Goal: Transaction & Acquisition: Purchase product/service

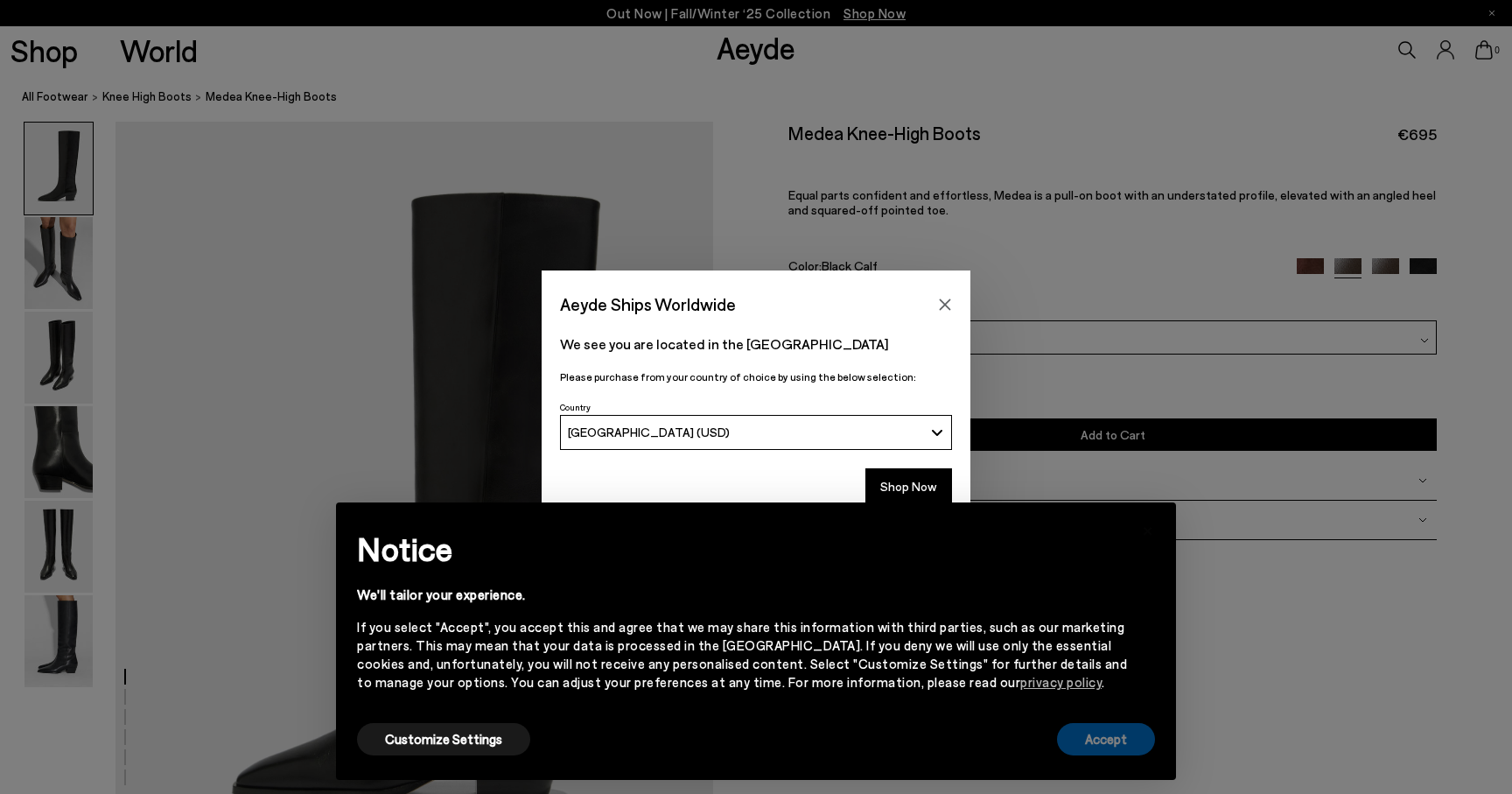
click at [1086, 740] on button "Accept" at bounding box center [1106, 739] width 98 height 32
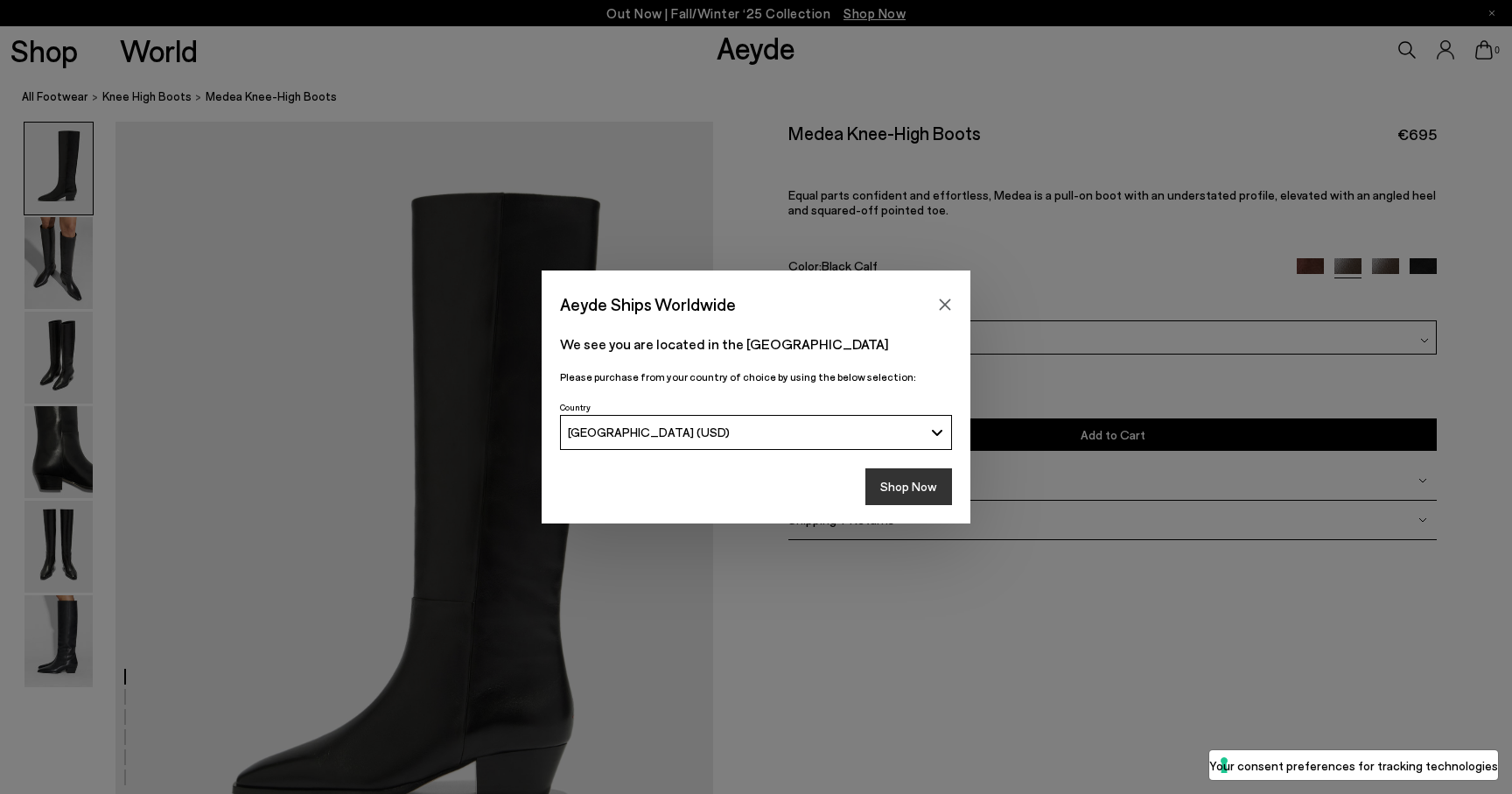
click at [922, 485] on button "Shop Now" at bounding box center [908, 486] width 86 height 36
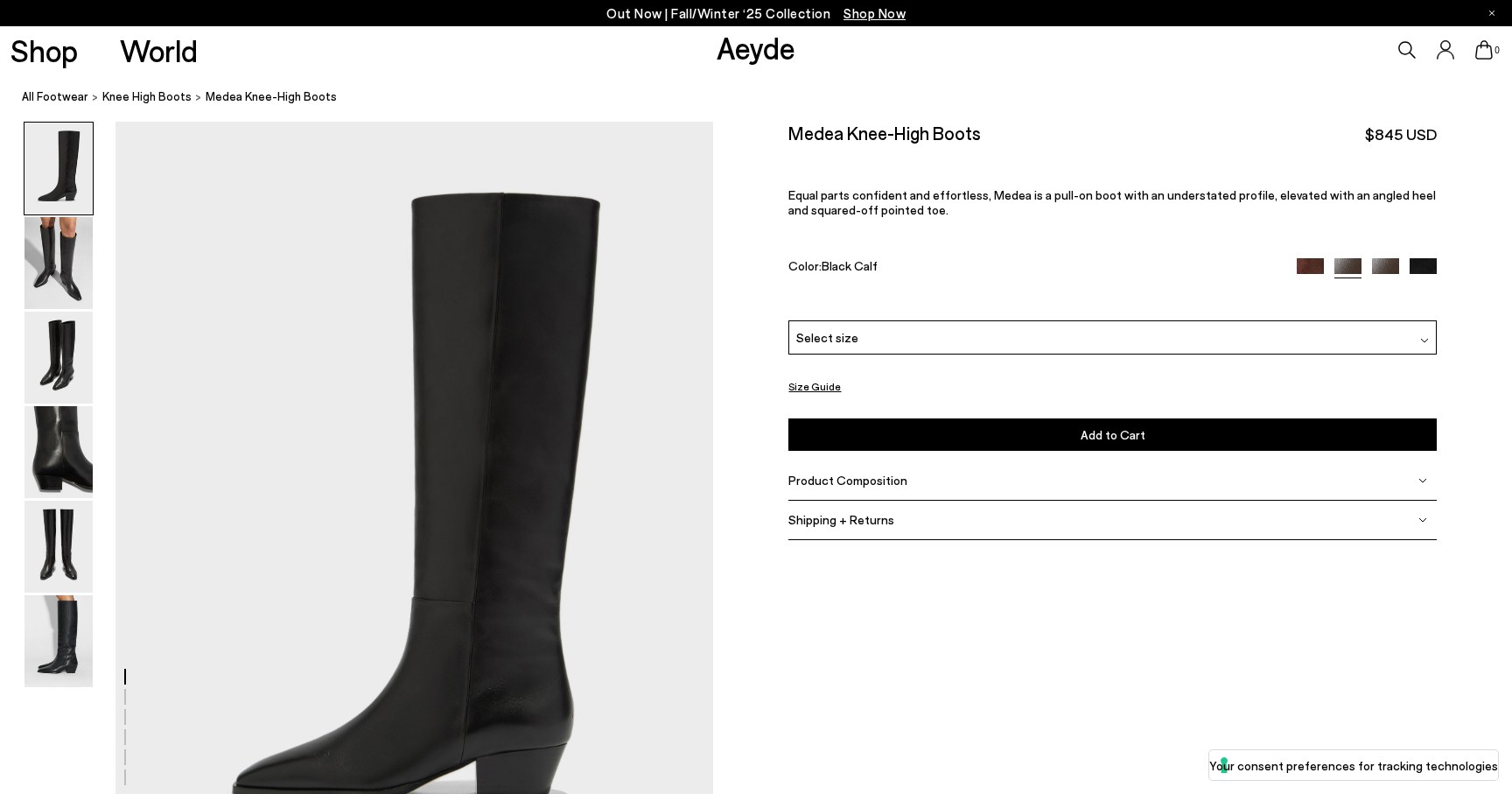
click at [966, 341] on div "Select size" at bounding box center [1112, 337] width 648 height 34
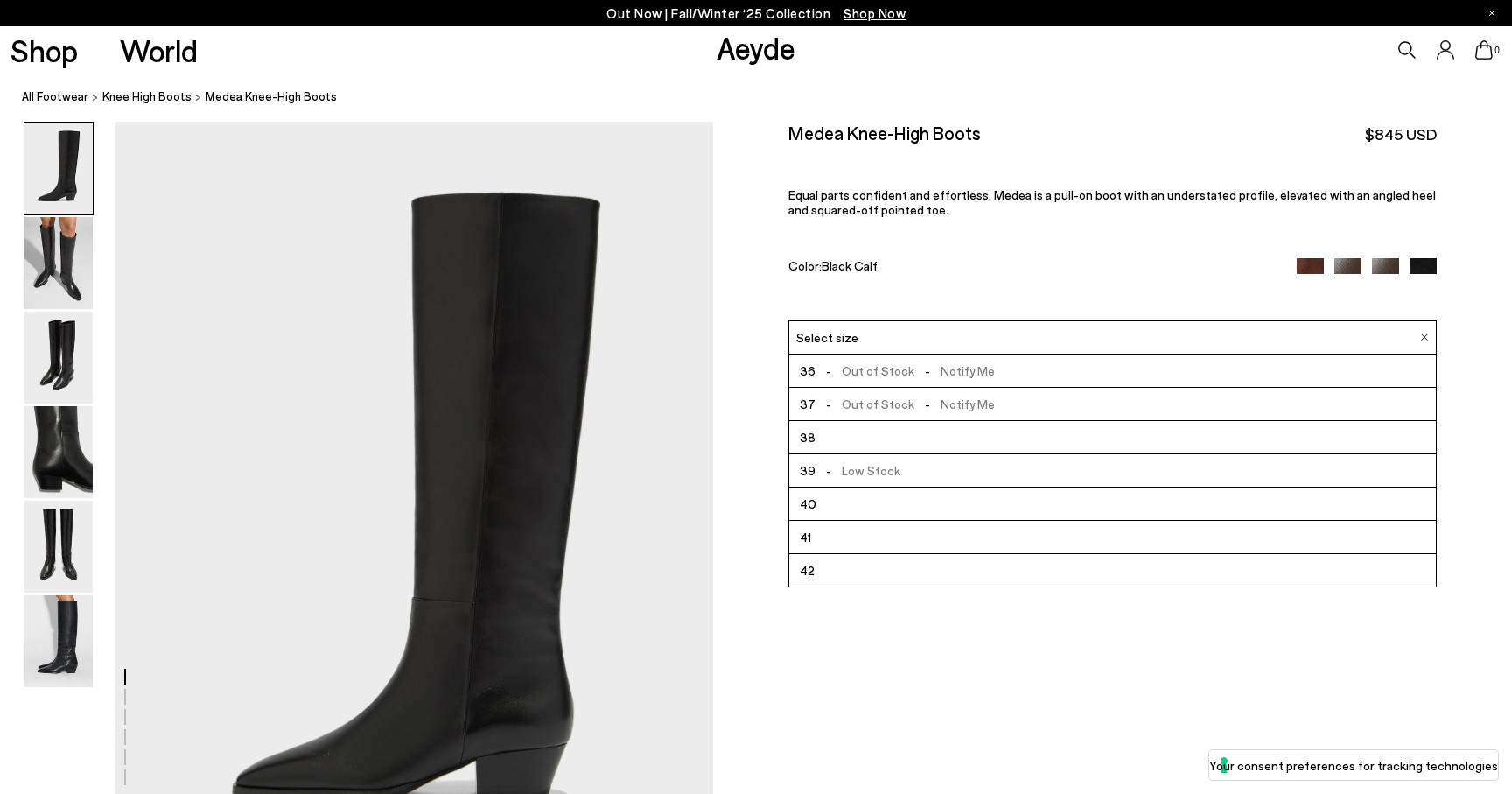
click at [914, 469] on li "39 - Low Stock" at bounding box center [1112, 470] width 646 height 33
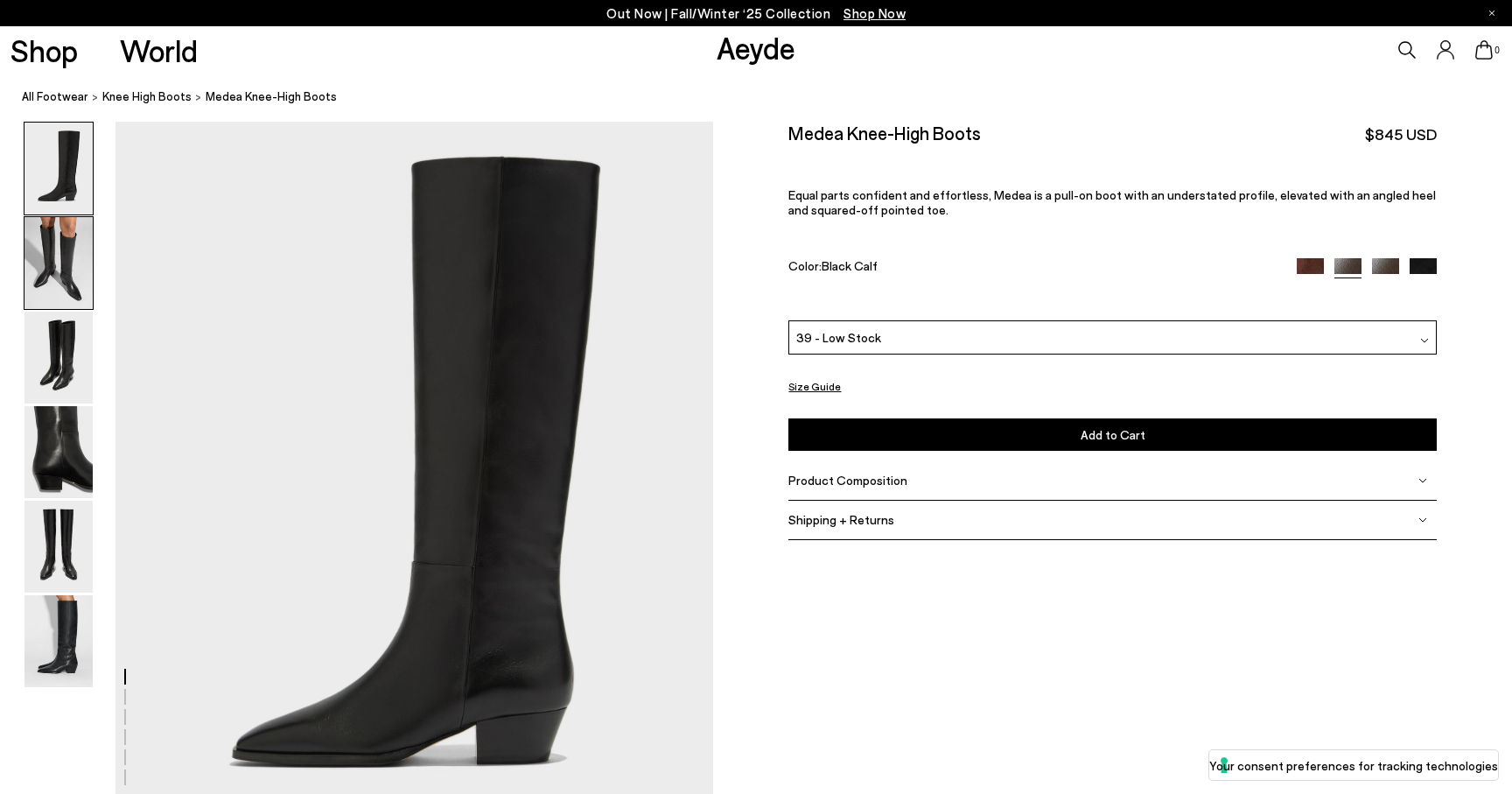
click at [60, 262] on img at bounding box center [59, 262] width 68 height 92
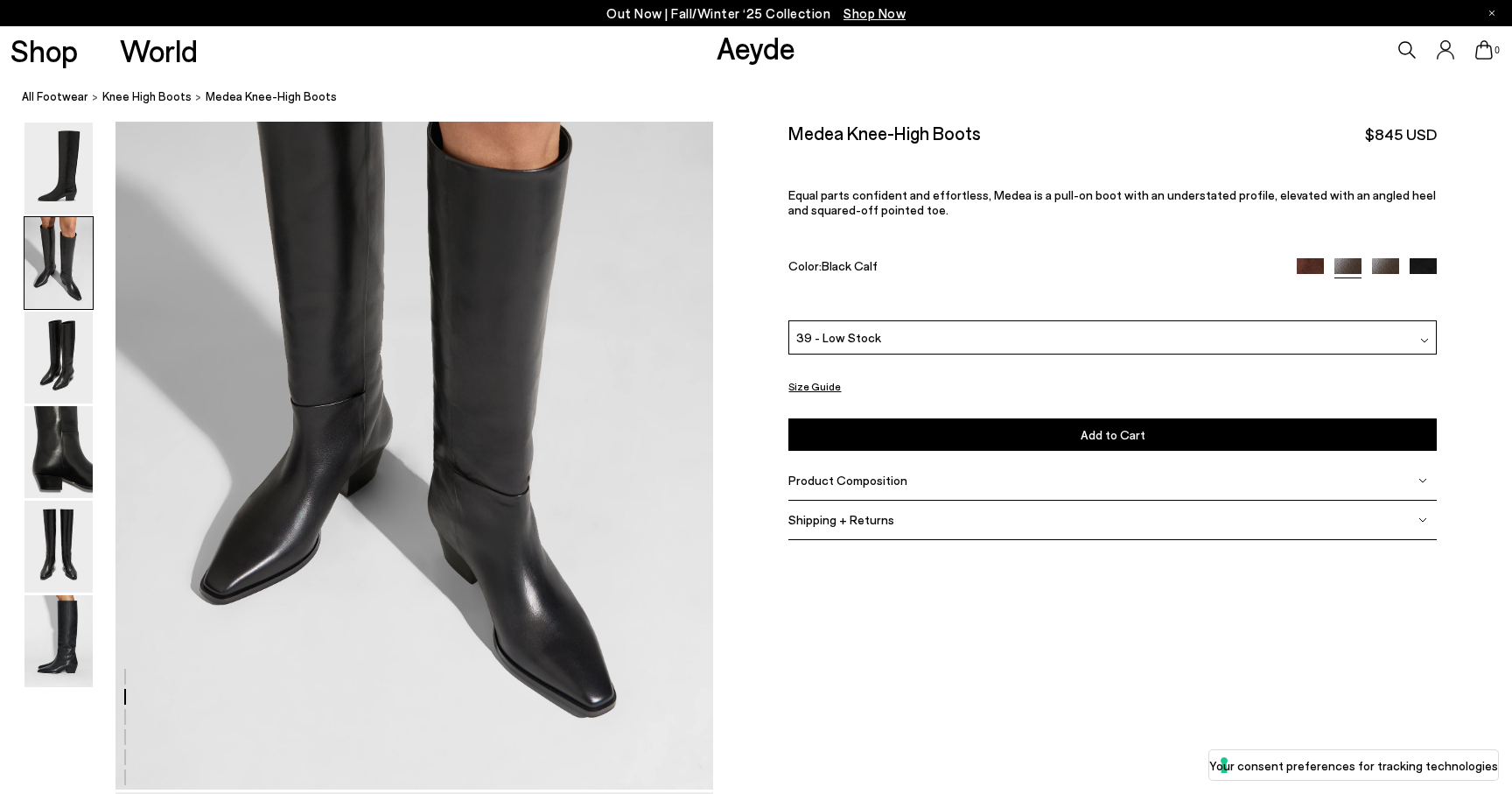
scroll to position [932, 0]
click at [45, 424] on img at bounding box center [59, 452] width 68 height 92
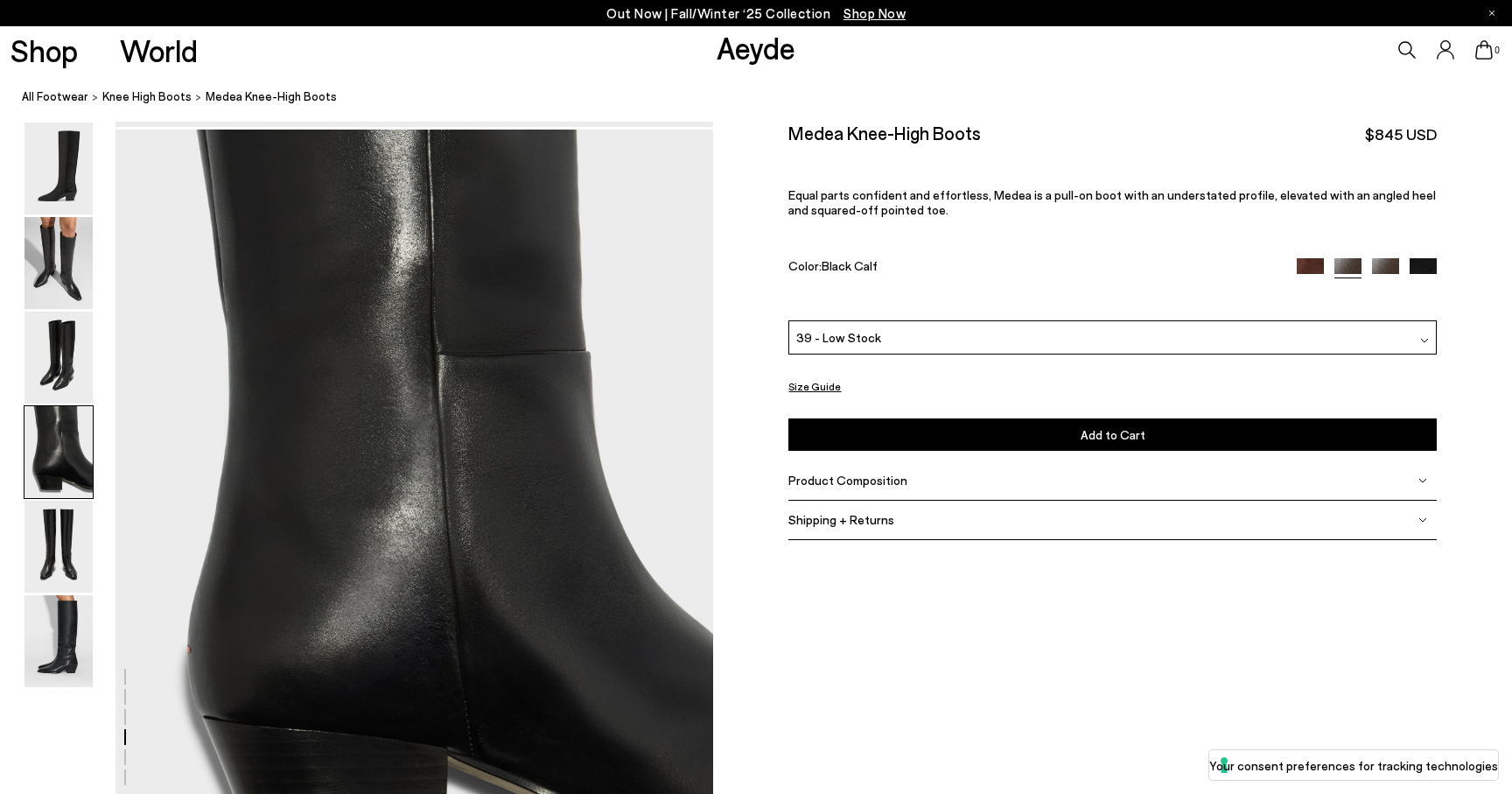
scroll to position [2402, 0]
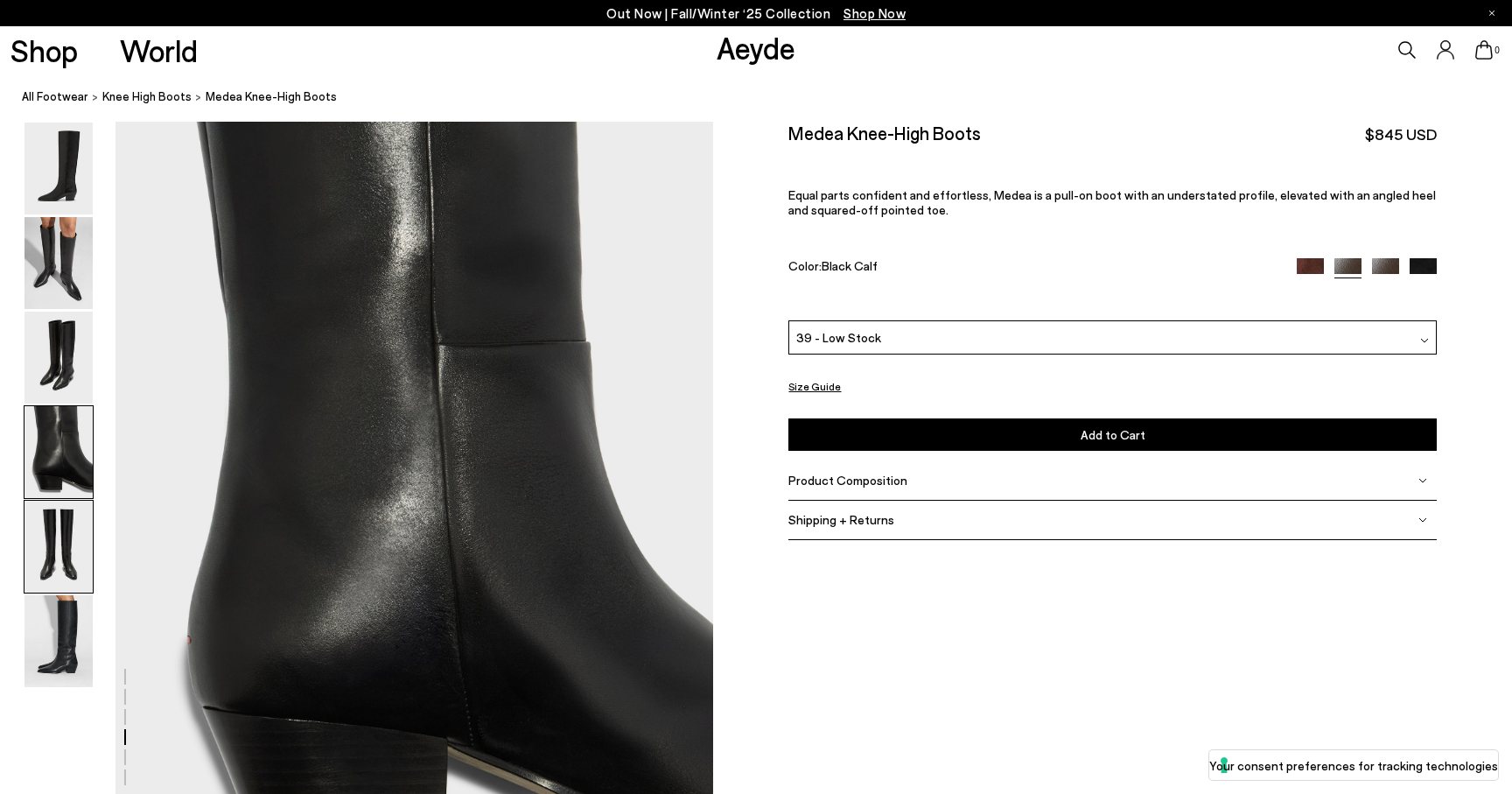
click at [50, 555] on img at bounding box center [59, 546] width 68 height 92
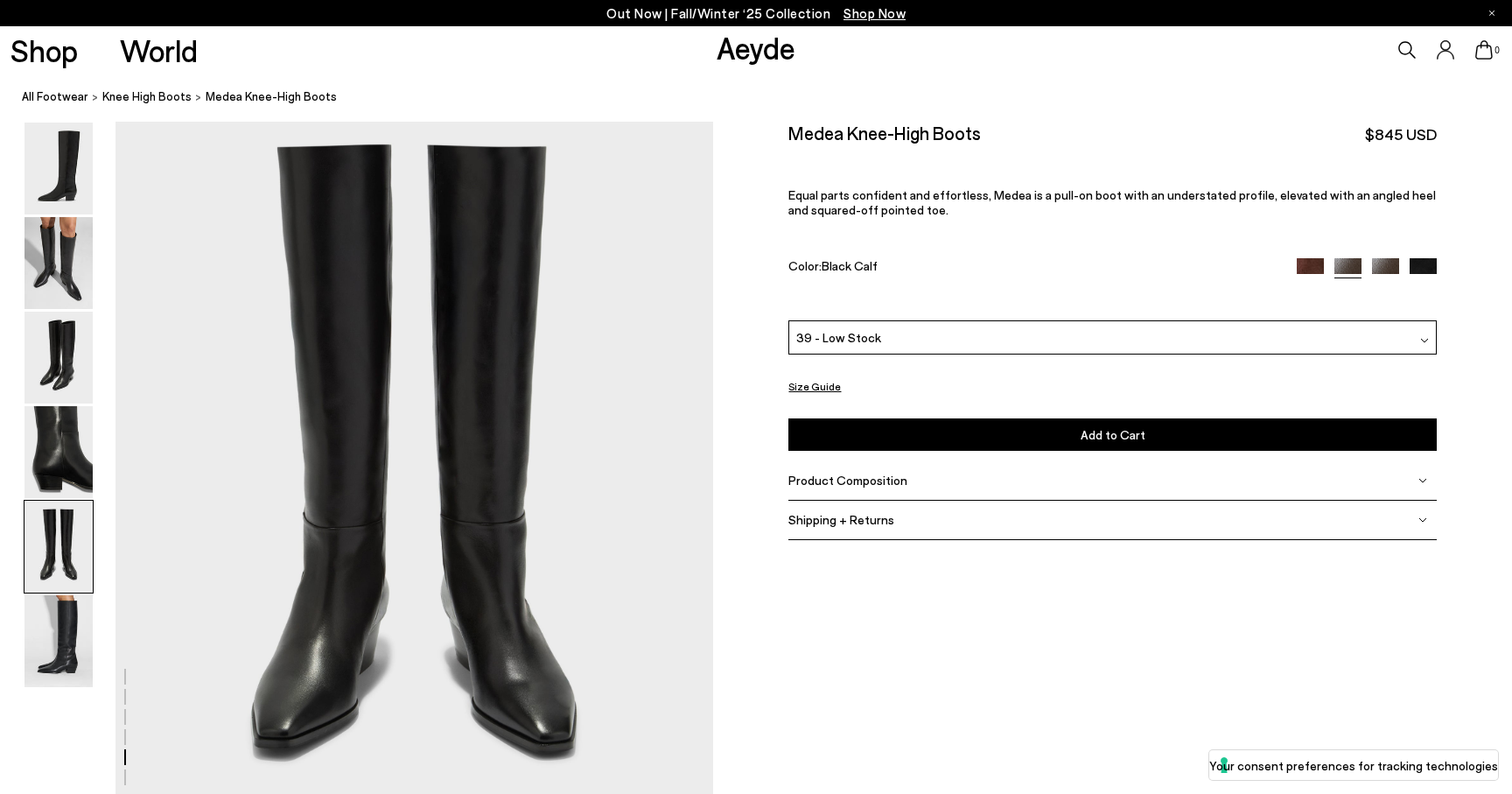
scroll to position [3251, 0]
